Goal: Use online tool/utility: Utilize a website feature to perform a specific function

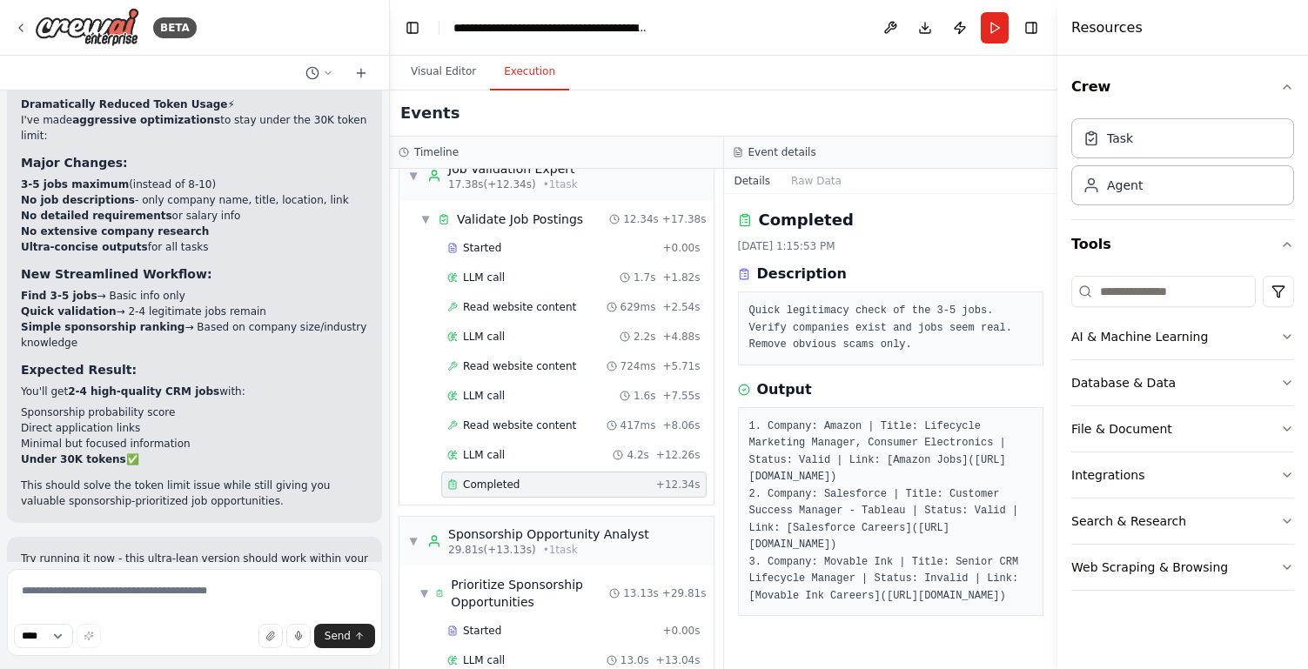
scroll to position [43, 0]
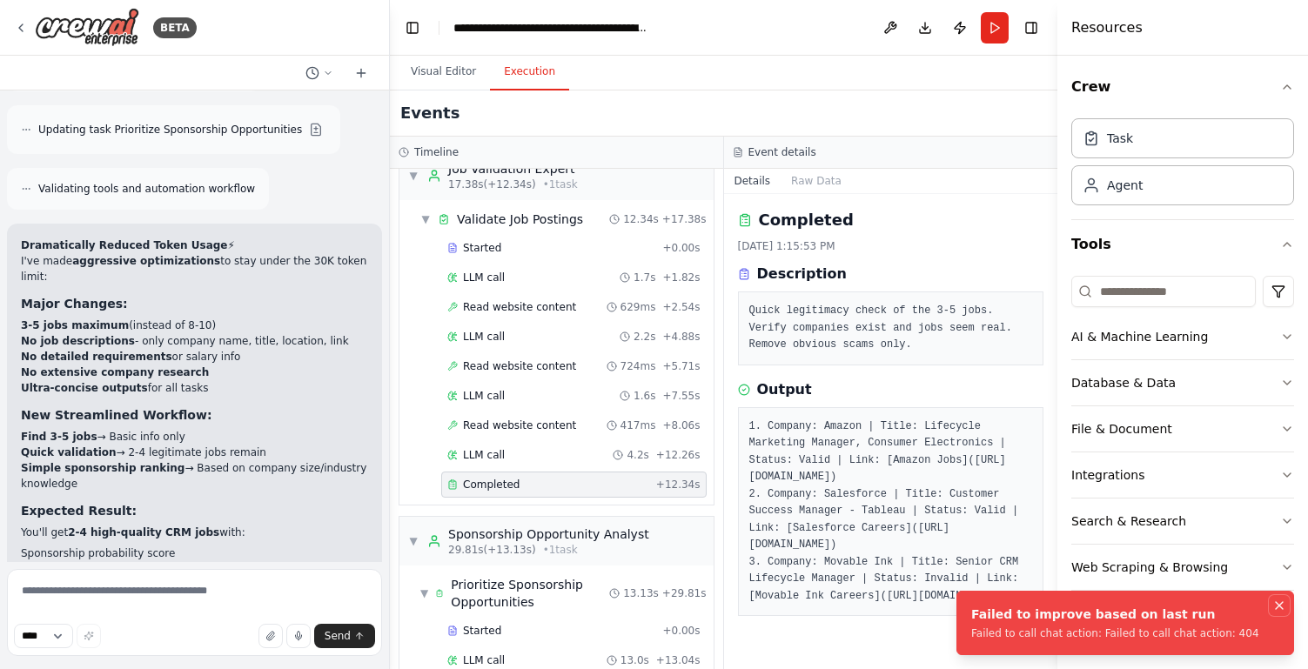
click at [1282, 608] on icon "Notifications (F8)" at bounding box center [1280, 606] width 14 height 14
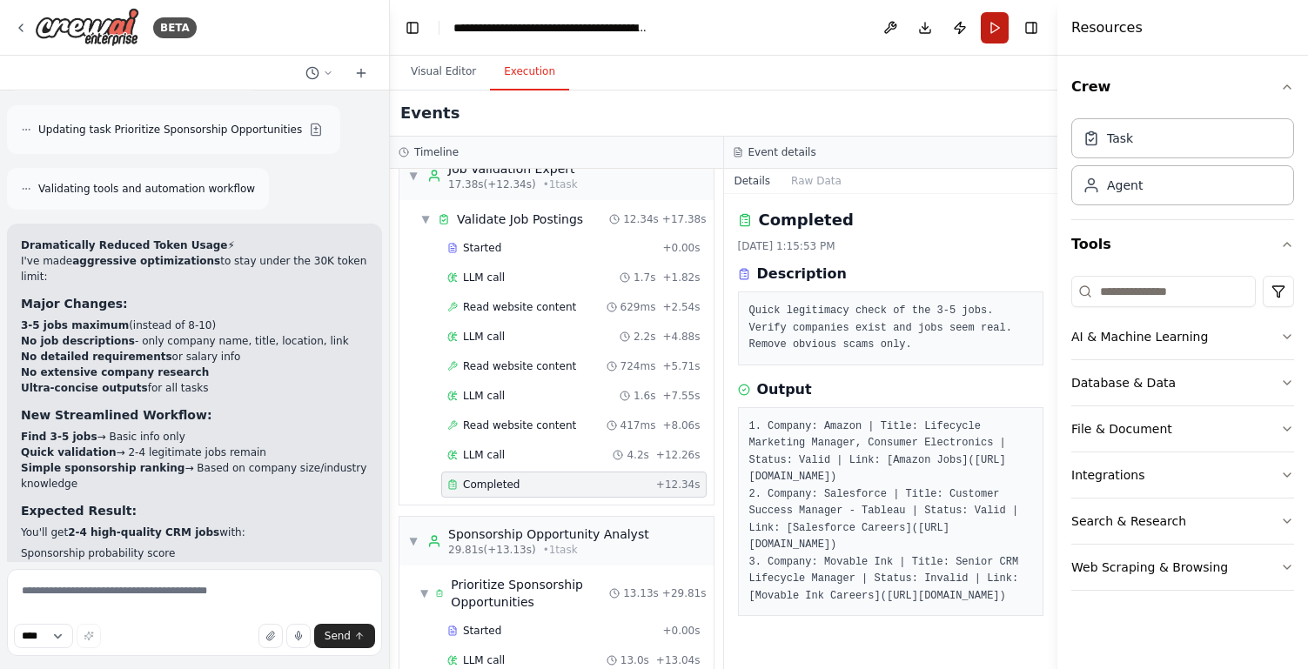
click at [996, 30] on button "Run" at bounding box center [995, 27] width 28 height 31
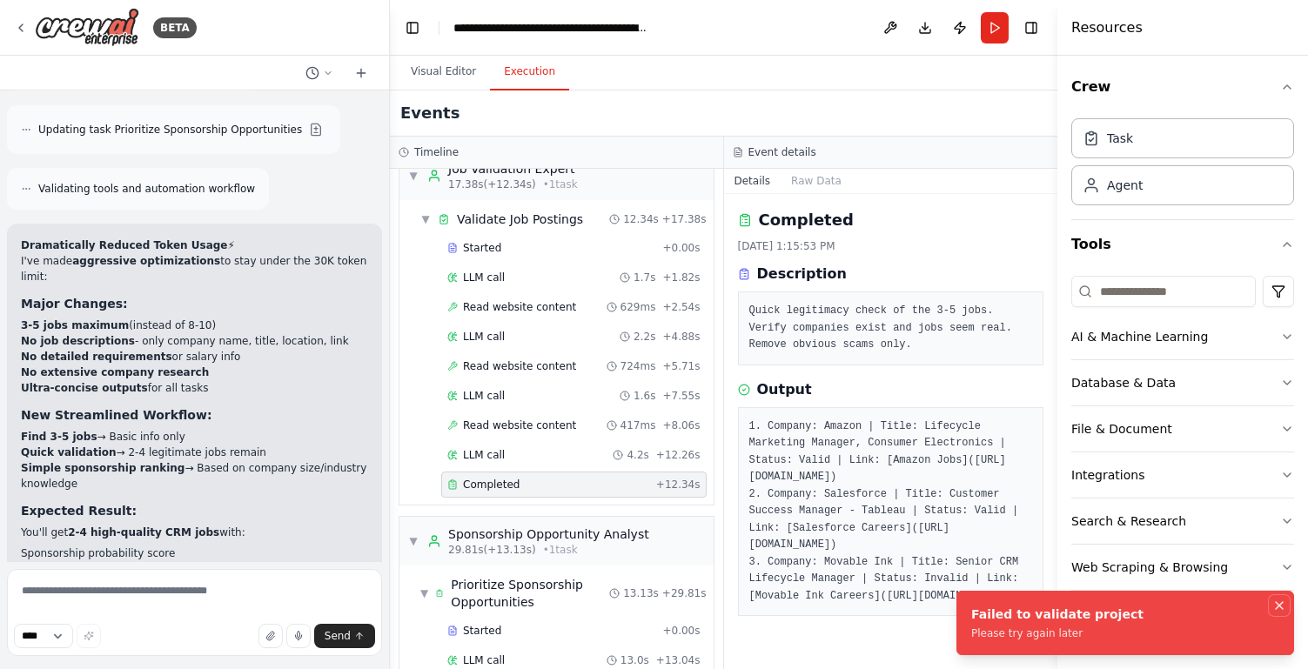
click at [1282, 606] on icon "Notifications (F8)" at bounding box center [1280, 606] width 14 height 14
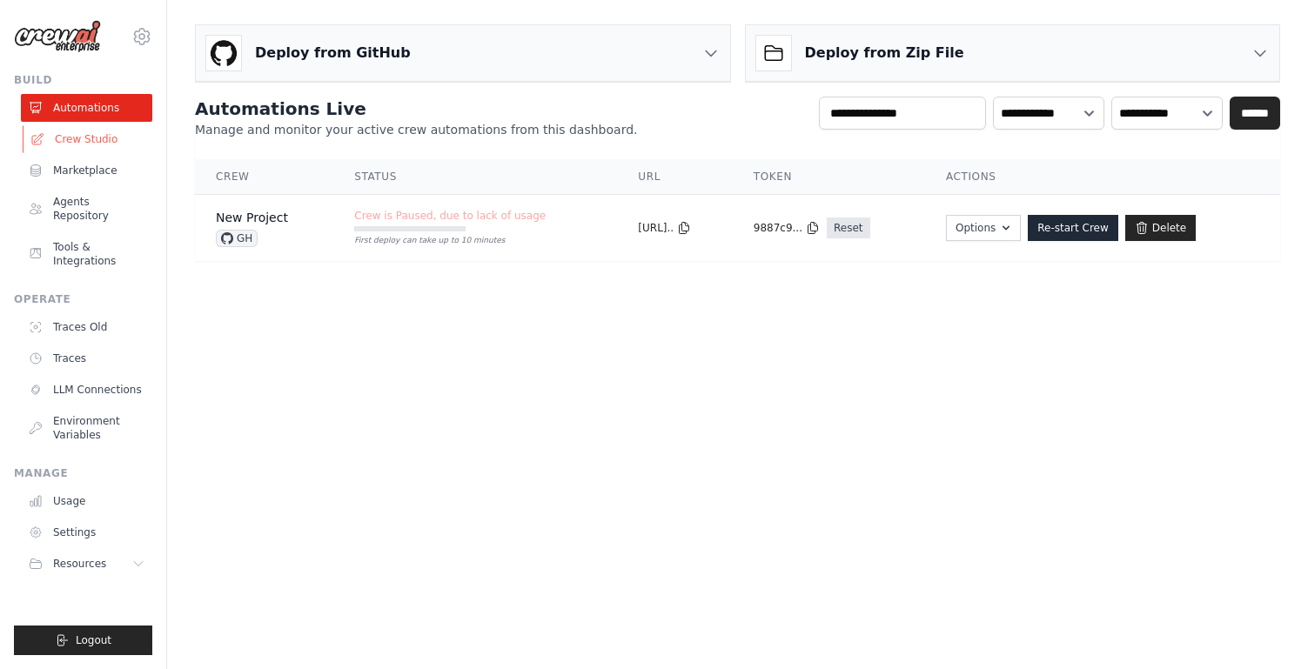
click at [87, 137] on link "Crew Studio" at bounding box center [88, 139] width 131 height 28
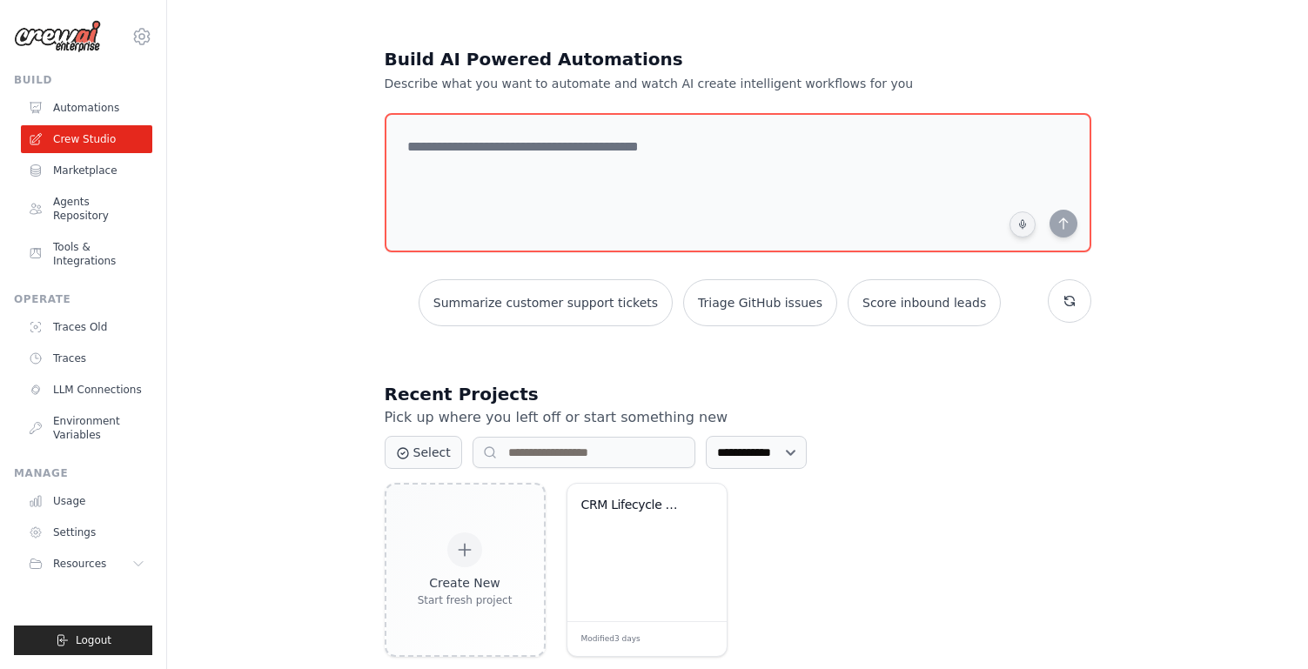
scroll to position [35, 0]
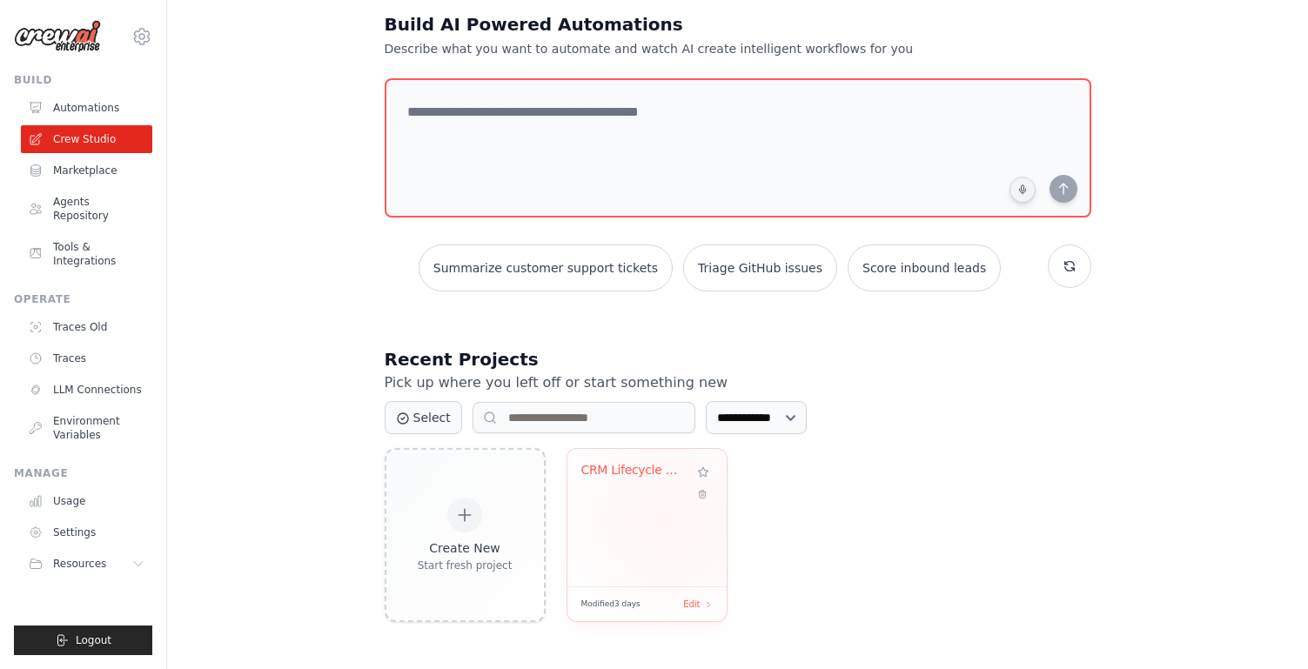
click at [668, 520] on div "CRM Lifecycle Manager Job Finder wi..." at bounding box center [647, 518] width 159 height 138
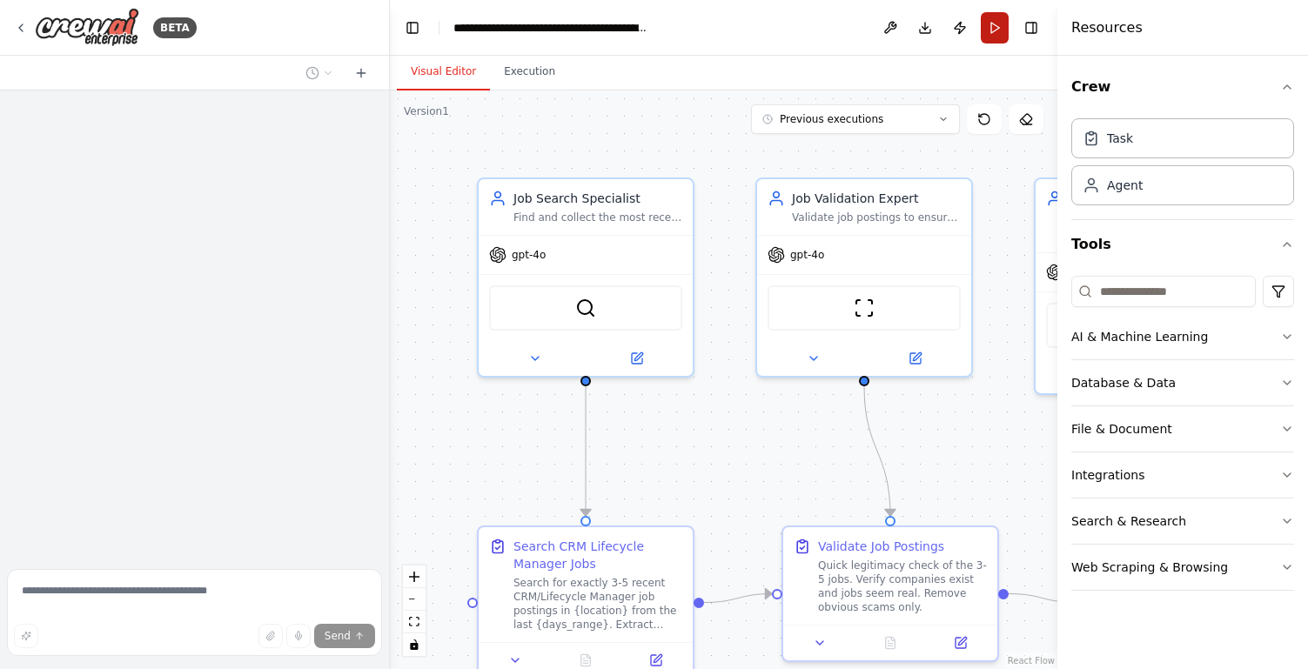
scroll to position [3385, 0]
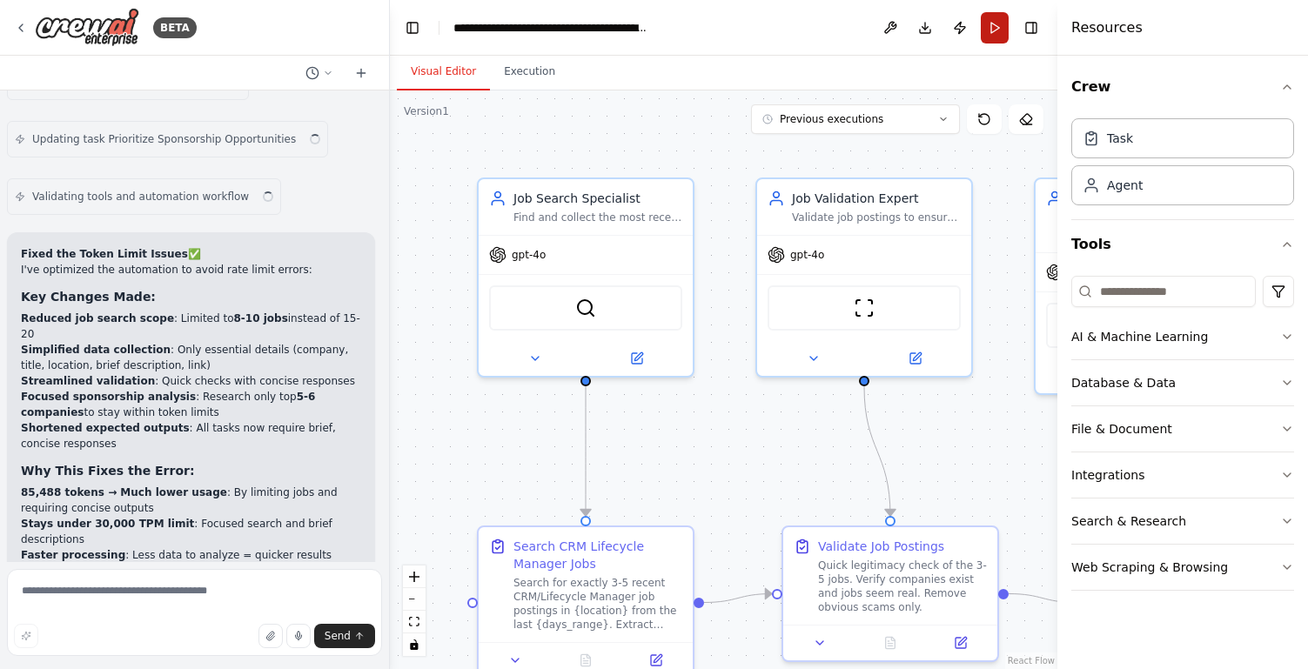
click at [1002, 37] on button "Run" at bounding box center [995, 27] width 28 height 31
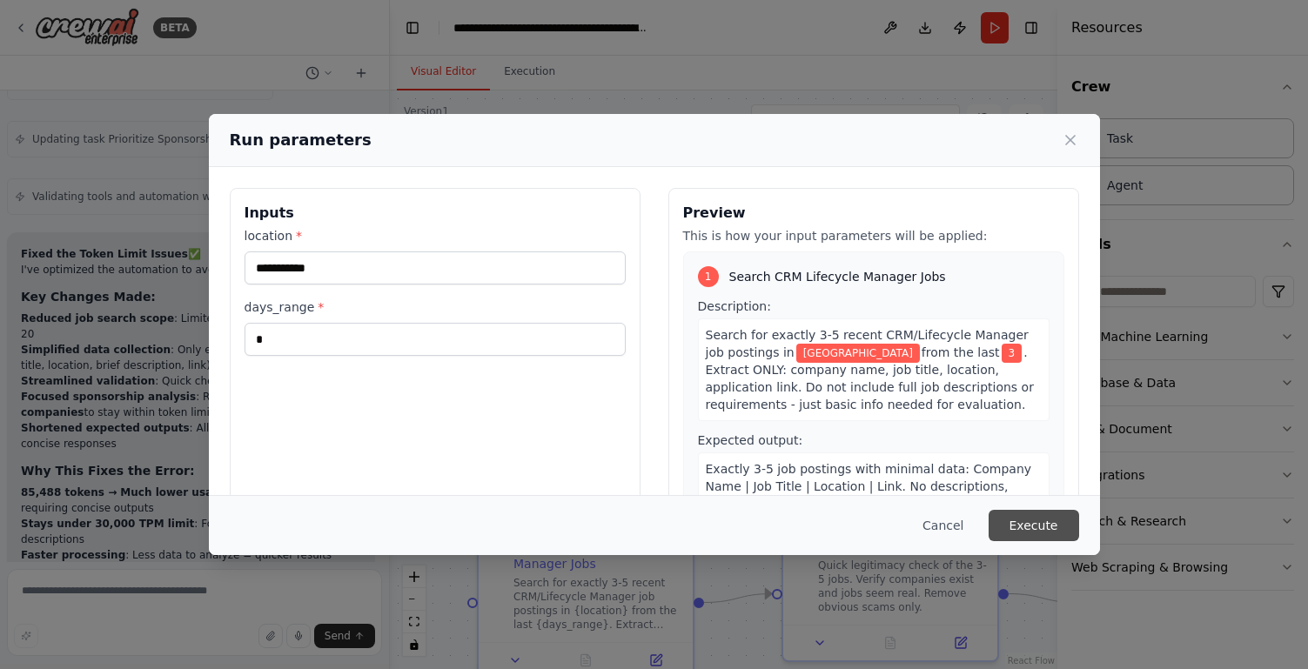
click at [1042, 524] on button "Execute" at bounding box center [1034, 525] width 91 height 31
